Goal: Check status: Check status

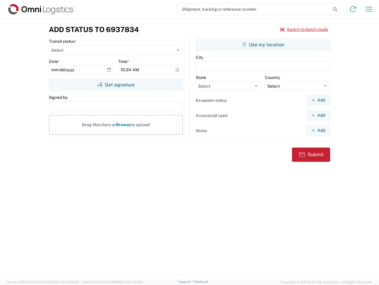
click at [255, 9] on input "search" at bounding box center [255, 9] width 154 height 11
click at [336, 9] on icon at bounding box center [335, 9] width 8 height 8
click at [353, 9] on icon at bounding box center [353, 8] width 9 height 9
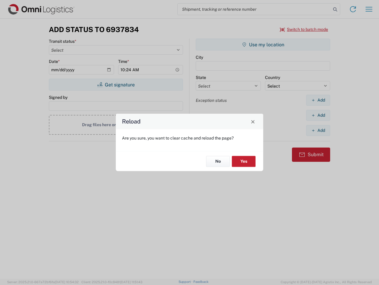
click at [369, 9] on div "Reload Are you sure, you want to clear cache and reload the page? No Yes" at bounding box center [189, 142] width 379 height 285
click at [304, 29] on div "Reload Are you sure, you want to clear cache and reload the page? No Yes" at bounding box center [189, 142] width 379 height 285
click at [116, 84] on div "Reload Are you sure, you want to clear cache and reload the page? No Yes" at bounding box center [189, 142] width 379 height 285
click at [263, 44] on div "Reload Are you sure, you want to clear cache and reload the page? No Yes" at bounding box center [189, 142] width 379 height 285
click at [318, 100] on div "Reload Are you sure, you want to clear cache and reload the page? No Yes" at bounding box center [189, 142] width 379 height 285
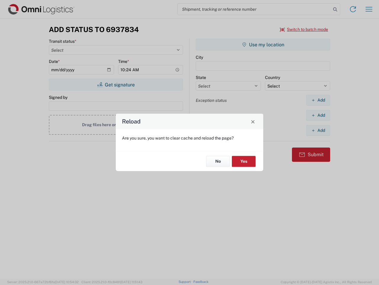
click at [318, 115] on div "Reload Are you sure, you want to clear cache and reload the page? No Yes" at bounding box center [189, 142] width 379 height 285
click at [318, 130] on div "Reload Are you sure, you want to clear cache and reload the page? No Yes" at bounding box center [189, 142] width 379 height 285
